Goal: Book appointment/travel/reservation

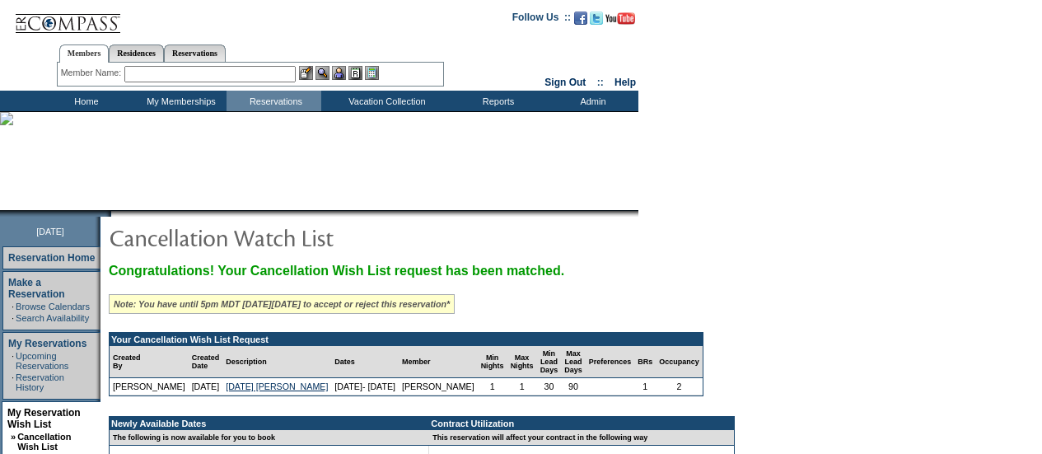
scroll to position [141, 0]
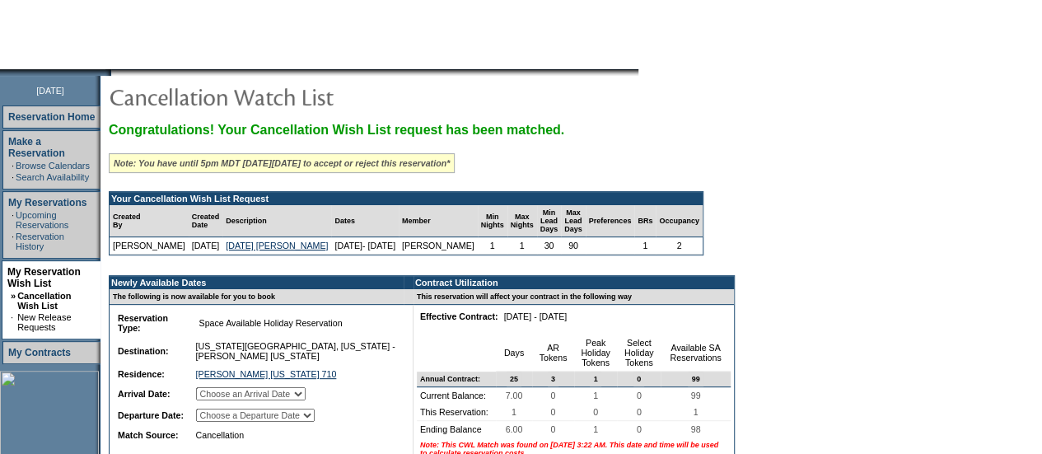
click at [269, 399] on select "Choose an Arrival Date [DATE]" at bounding box center [251, 393] width 110 height 13
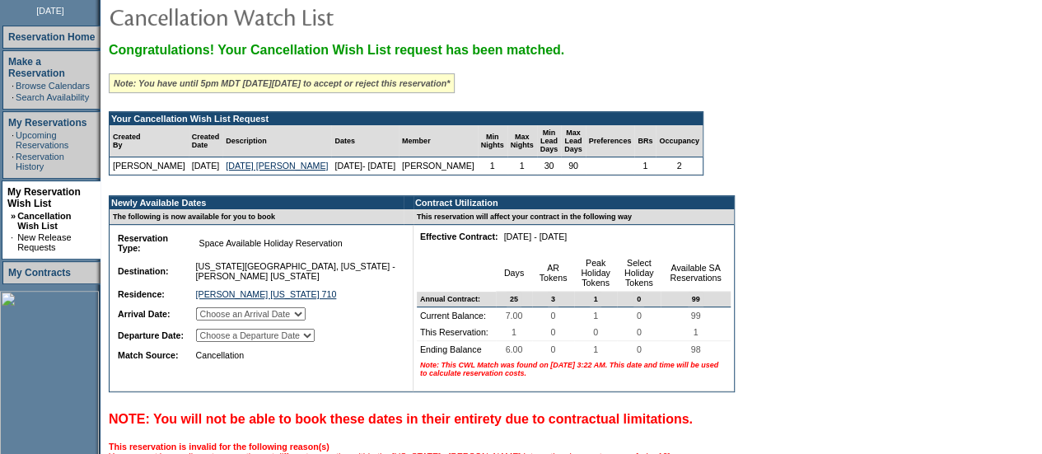
scroll to position [222, 0]
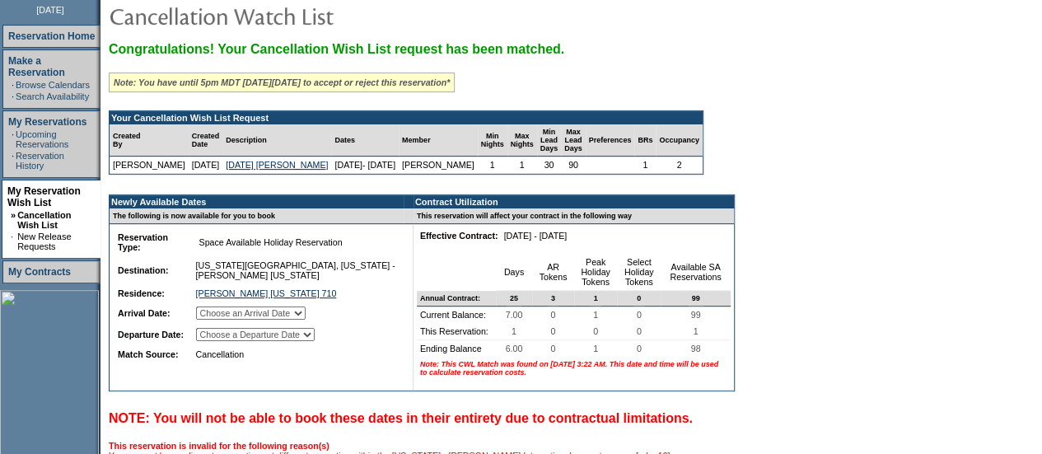
click at [306, 320] on select "Choose an Arrival Date [DATE]" at bounding box center [251, 312] width 110 height 13
select select "[DATE]"
click at [216, 318] on select "Choose an Arrival Date [DATE]" at bounding box center [251, 312] width 110 height 13
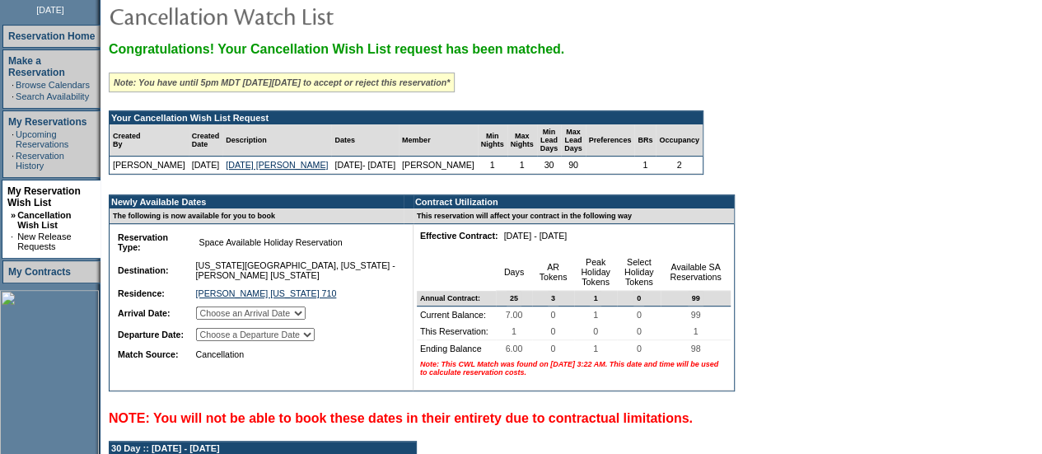
click at [315, 341] on select "Choose a Departure Date [DATE]" at bounding box center [255, 334] width 119 height 13
select select "[DATE]"
click at [217, 341] on select "Choose a Departure Date [DATE]" at bounding box center [255, 334] width 119 height 13
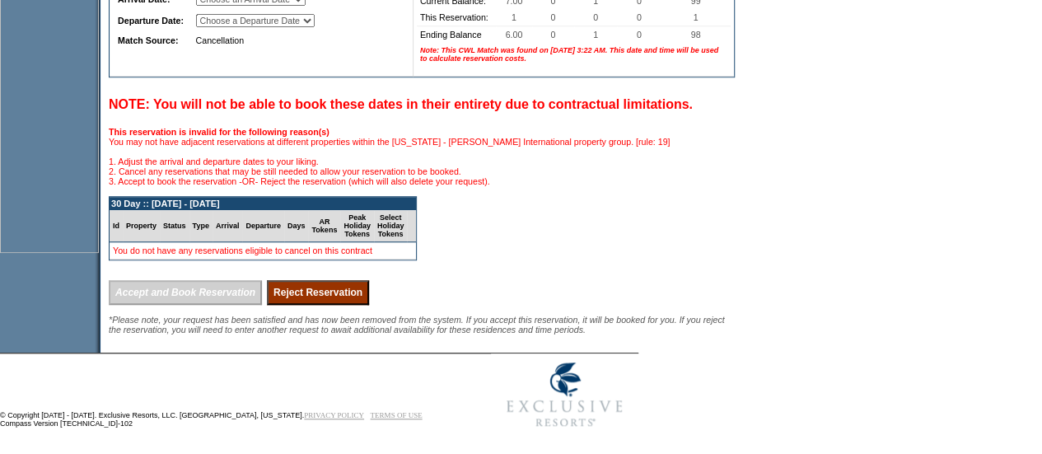
scroll to position [545, 0]
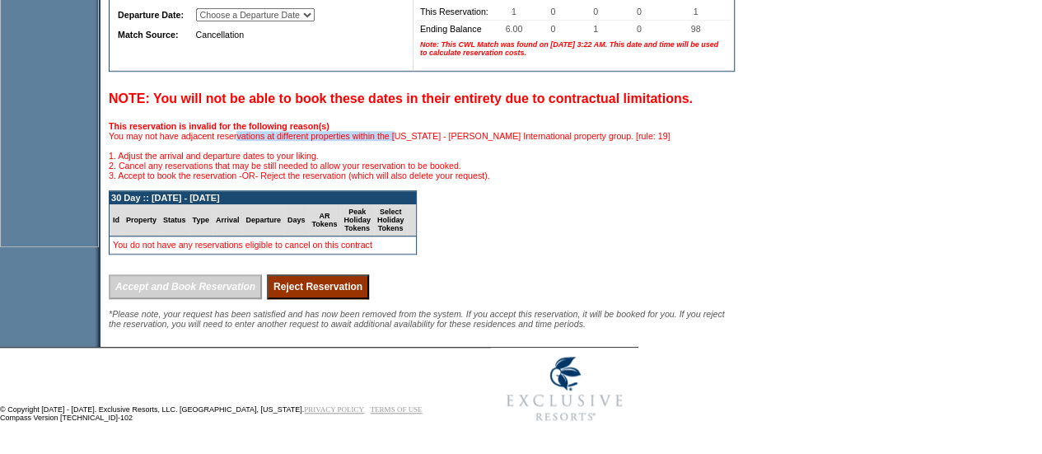
drag, startPoint x: 265, startPoint y: 181, endPoint x: 449, endPoint y: 177, distance: 183.7
click at [449, 177] on span "This reservation is invalid for the following reason(s) You may not have adjace…" at bounding box center [389, 150] width 561 height 59
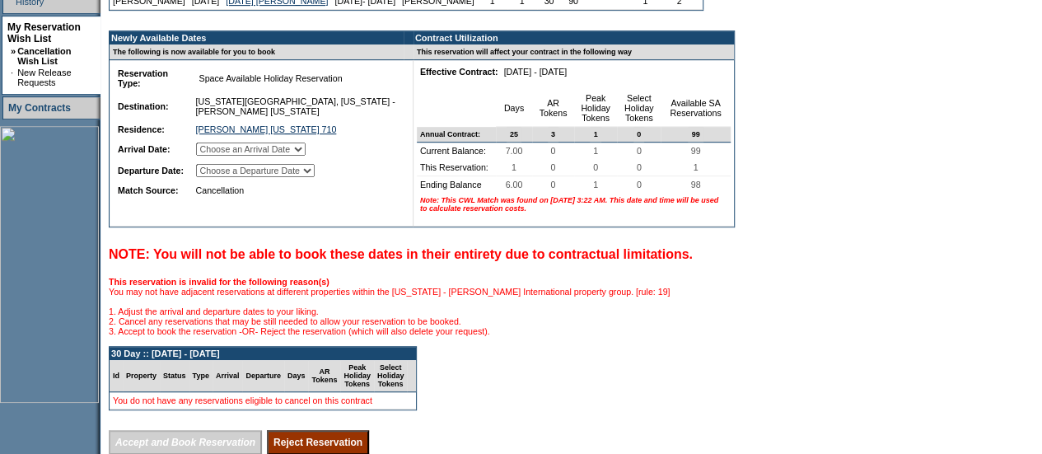
scroll to position [402, 0]
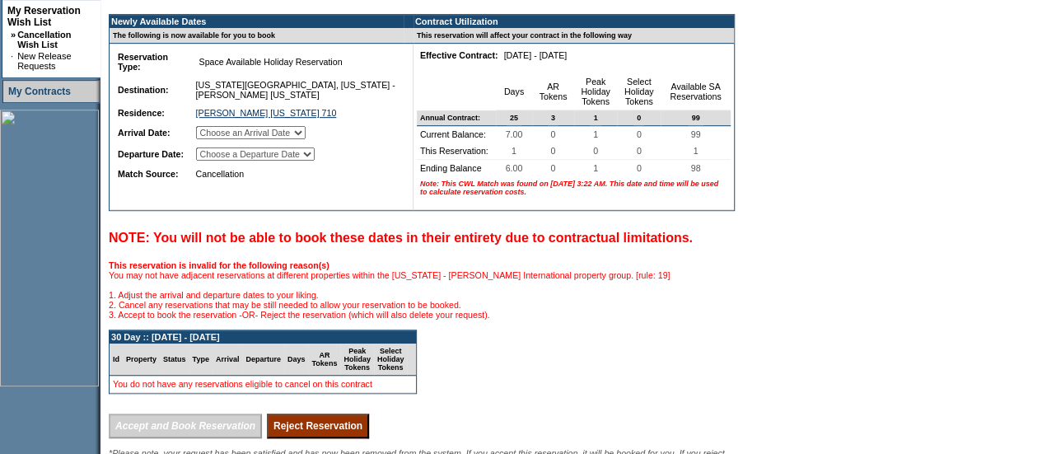
click at [985, 264] on form "Follow Us ::" at bounding box center [521, 83] width 1042 height 971
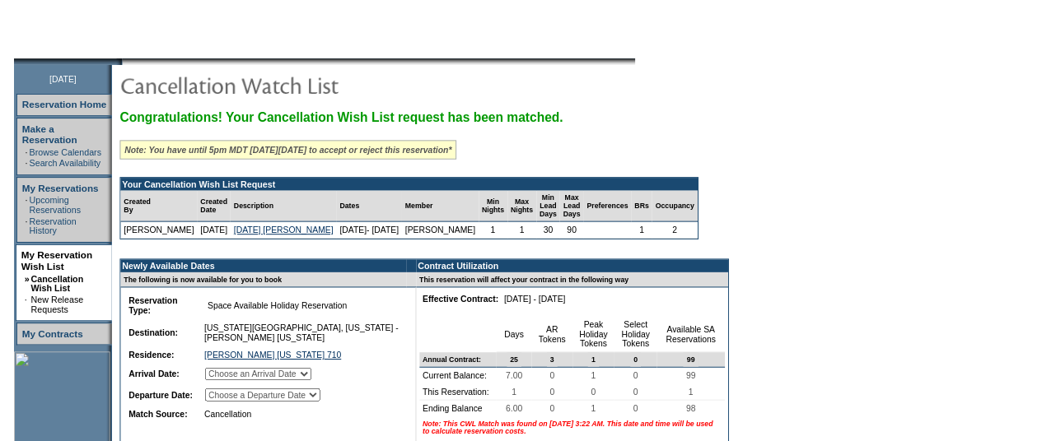
scroll to position [0, 0]
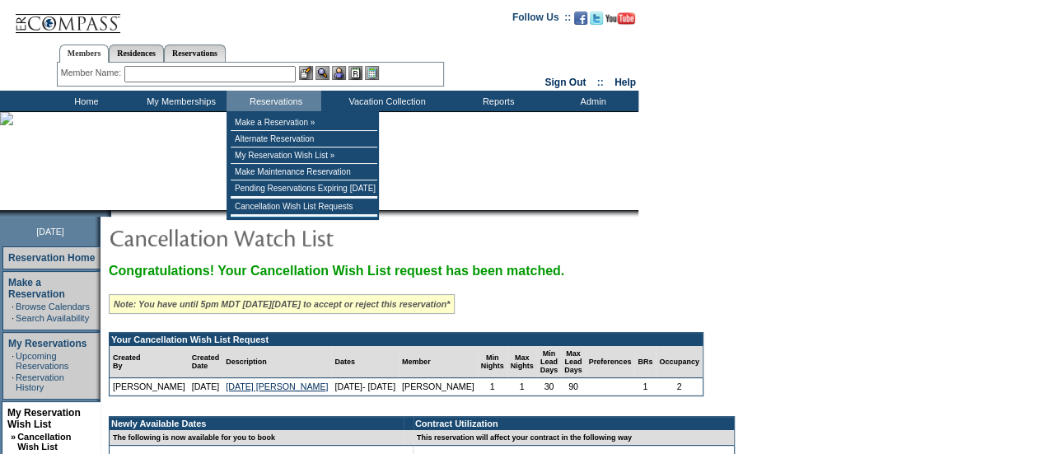
click at [293, 78] on input "text" at bounding box center [209, 74] width 171 height 16
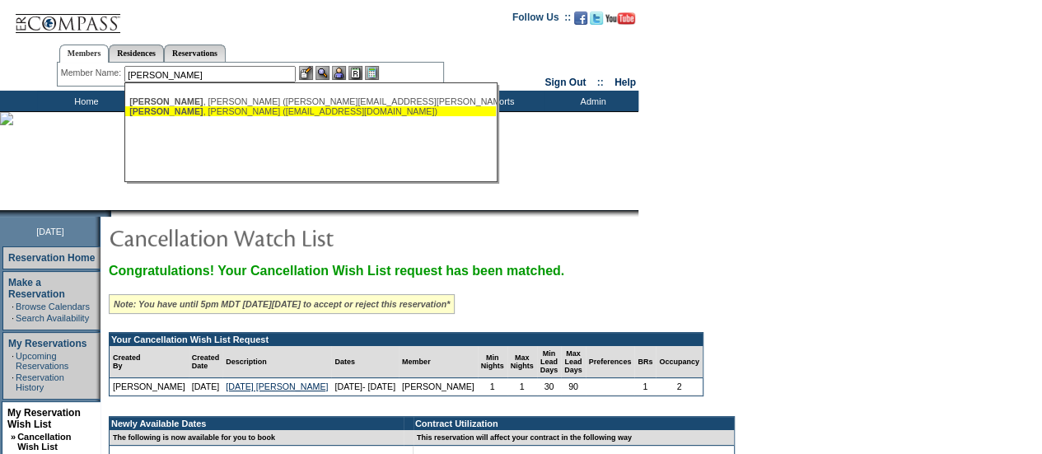
click at [214, 108] on div "[PERSON_NAME] ([EMAIL_ADDRESS][DOMAIN_NAME])" at bounding box center [310, 111] width 362 height 10
type input "[PERSON_NAME] ([EMAIL_ADDRESS][DOMAIN_NAME])"
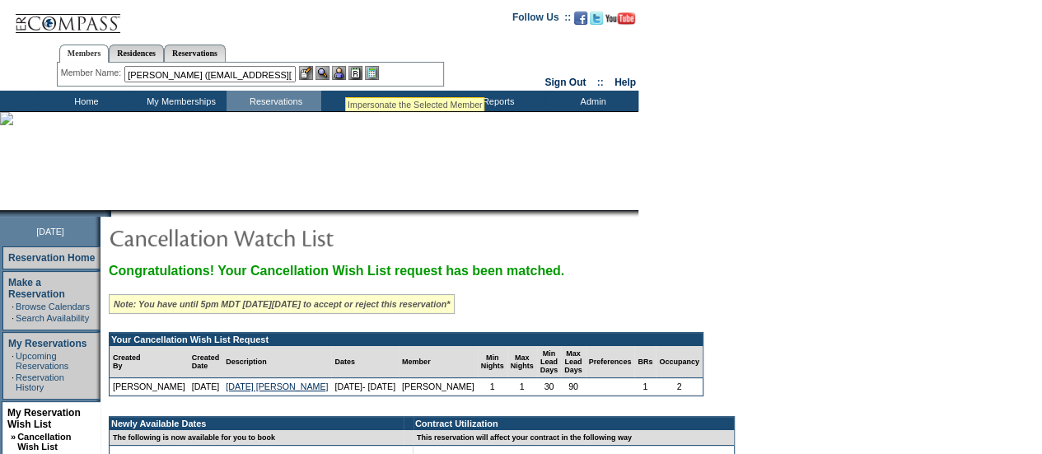
click at [345, 77] on img at bounding box center [339, 73] width 14 height 14
click at [317, 74] on div at bounding box center [339, 73] width 80 height 14
click at [322, 76] on img at bounding box center [322, 73] width 14 height 14
